Goal: Information Seeking & Learning: Learn about a topic

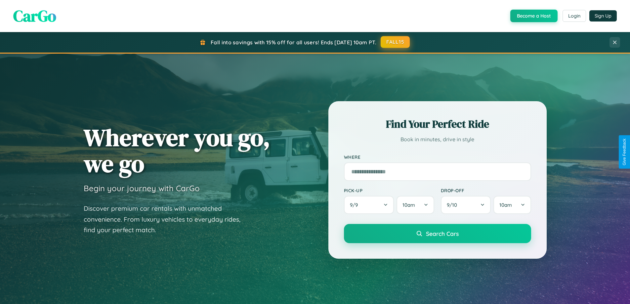
click at [396, 42] on button "FALL15" at bounding box center [395, 42] width 29 height 12
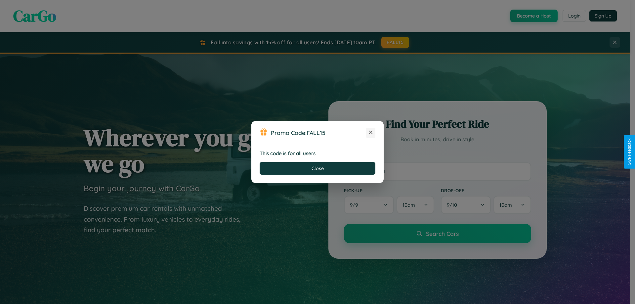
click at [371, 133] on icon at bounding box center [371, 132] width 7 height 7
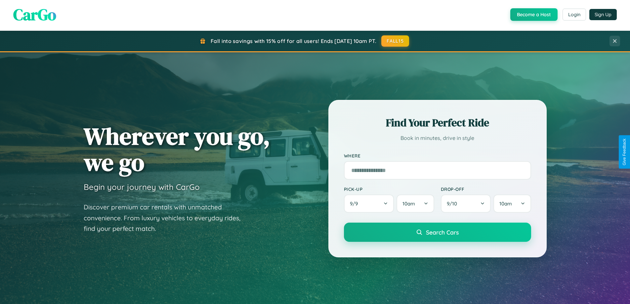
scroll to position [1273, 0]
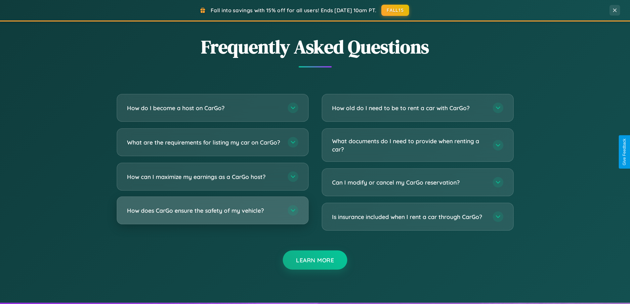
click at [212, 215] on h3 "How does CarGo ensure the safety of my vehicle?" at bounding box center [204, 210] width 154 height 8
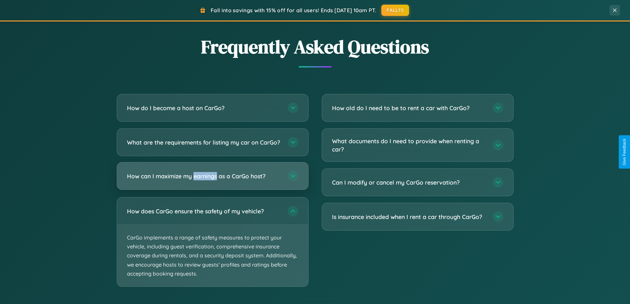
click at [212, 180] on h3 "How can I maximize my earnings as a CarGo host?" at bounding box center [204, 176] width 154 height 8
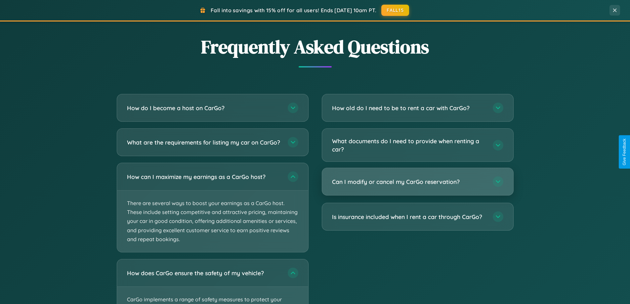
click at [417, 182] on h3 "Can I modify or cancel my CarGo reservation?" at bounding box center [409, 182] width 154 height 8
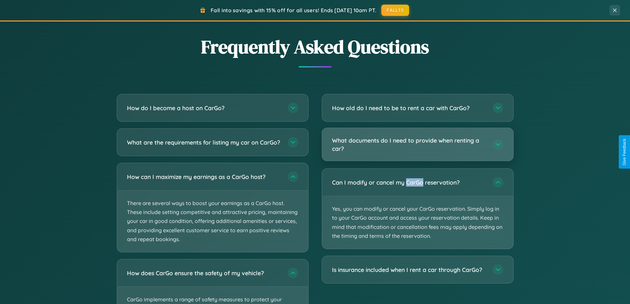
click at [417, 145] on h3 "What documents do I need to provide when renting a car?" at bounding box center [409, 144] width 154 height 16
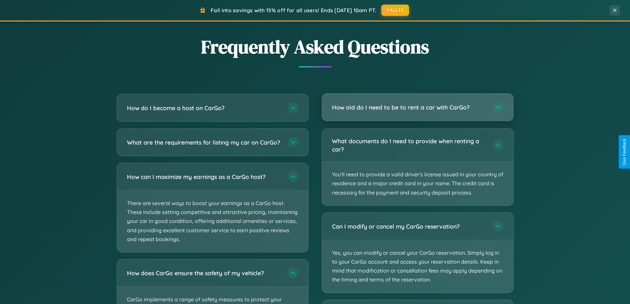
click at [417, 107] on h3 "How old do I need to be to rent a car with CarGo?" at bounding box center [409, 107] width 154 height 8
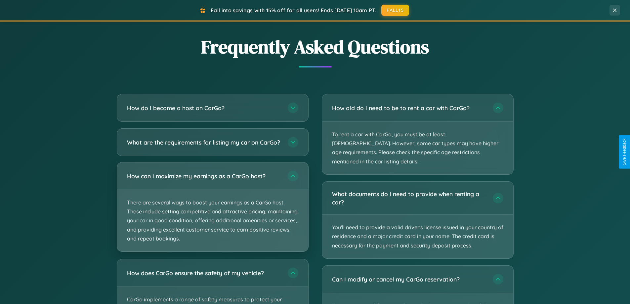
click at [212, 213] on p "There are several ways to boost your earnings as a CarGo host. These include se…" at bounding box center [212, 221] width 191 height 62
